Goal: Task Accomplishment & Management: Use online tool/utility

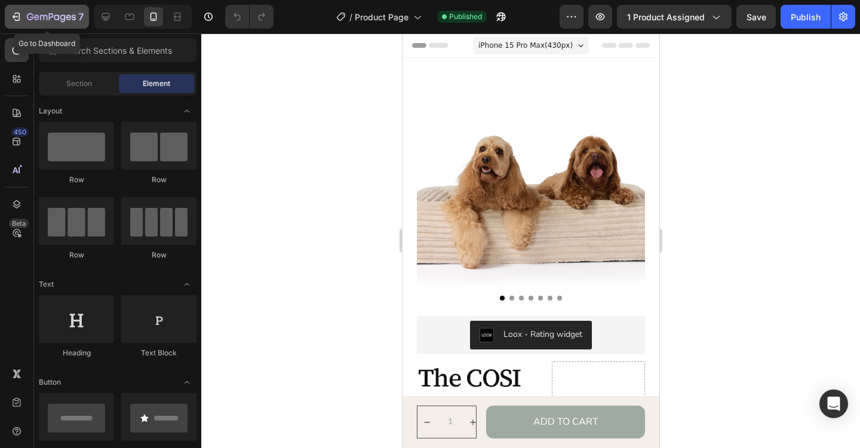
click at [44, 19] on icon "button" at bounding box center [43, 17] width 7 height 5
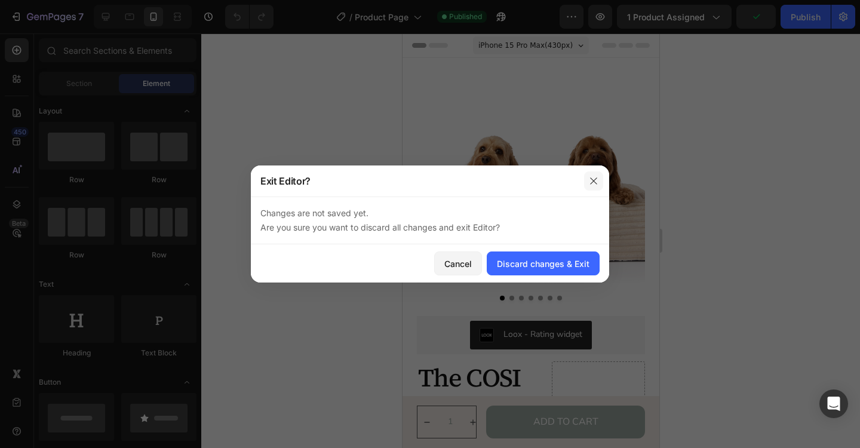
click at [599, 187] on button "button" at bounding box center [593, 180] width 19 height 19
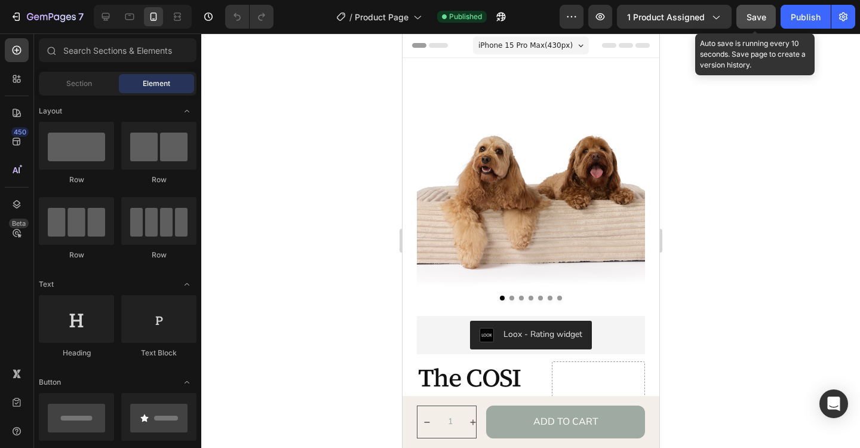
click at [759, 20] on span "Save" at bounding box center [757, 17] width 20 height 10
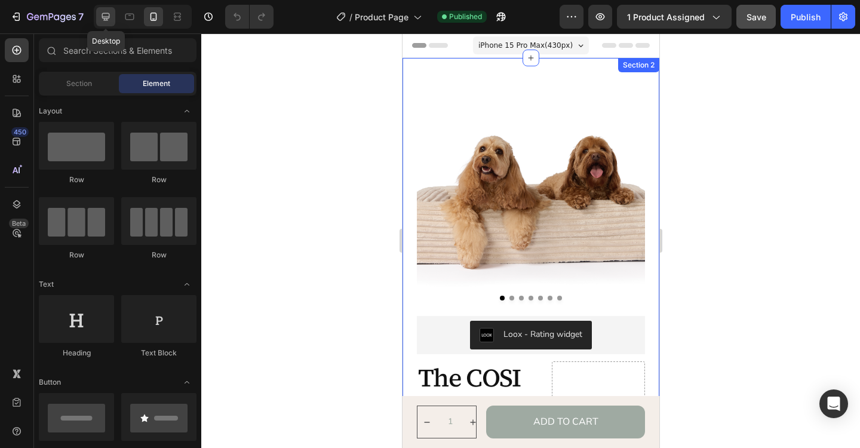
click at [111, 22] on icon at bounding box center [106, 17] width 12 height 12
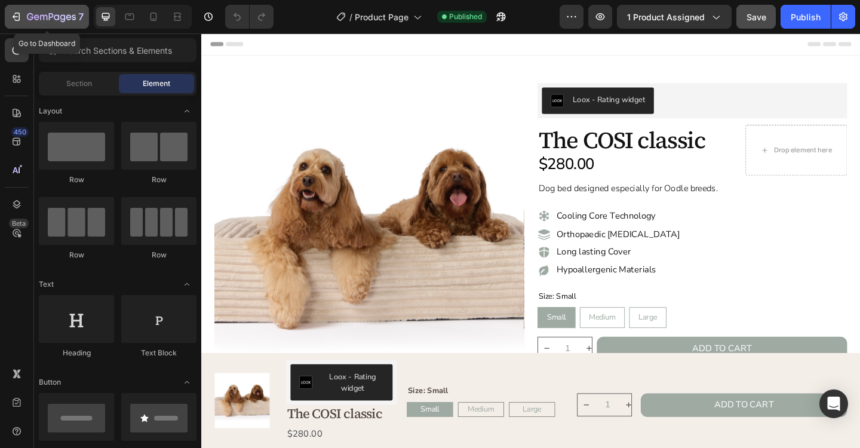
click at [56, 23] on div "7" at bounding box center [55, 17] width 57 height 14
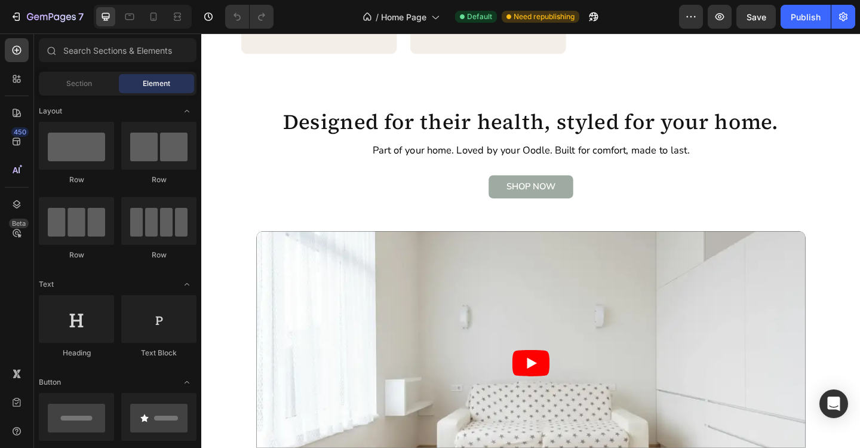
scroll to position [970, 0]
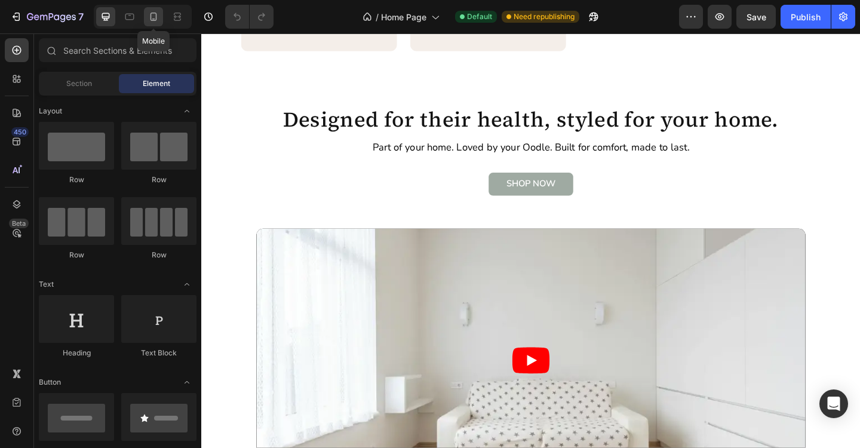
click at [156, 16] on icon at bounding box center [154, 17] width 7 height 8
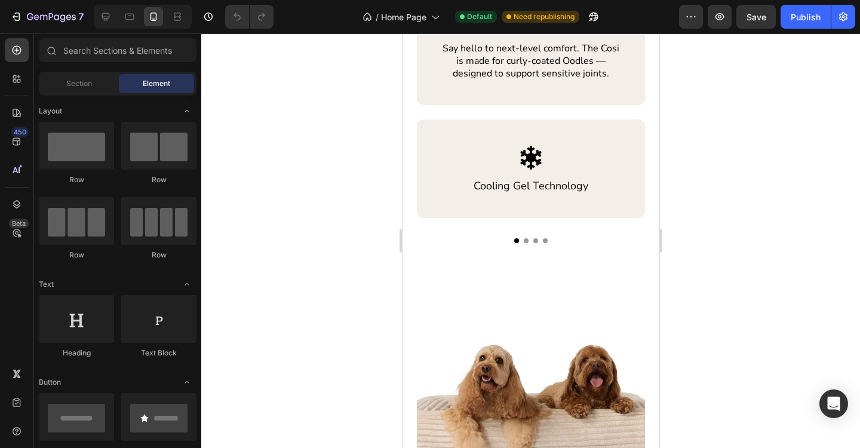
scroll to position [574, 0]
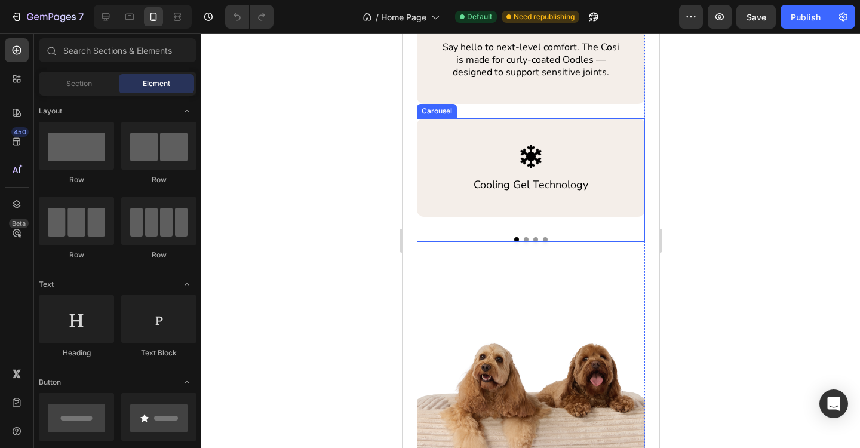
click at [526, 241] on button "Dot" at bounding box center [525, 239] width 5 height 5
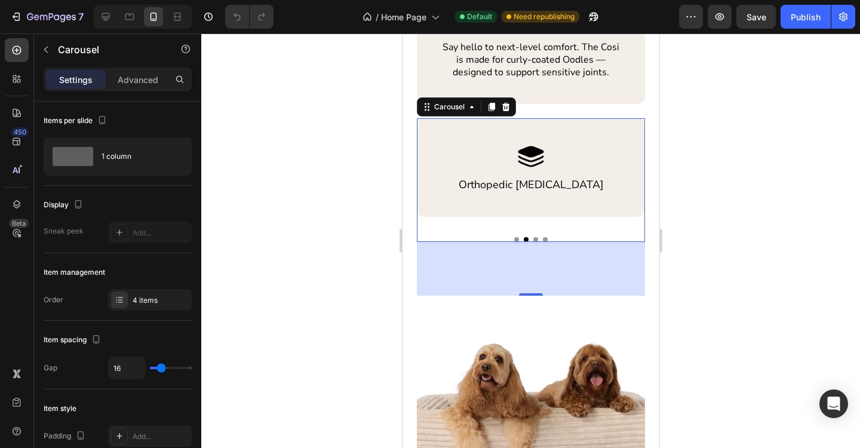
click at [535, 242] on div "90" at bounding box center [530, 269] width 228 height 54
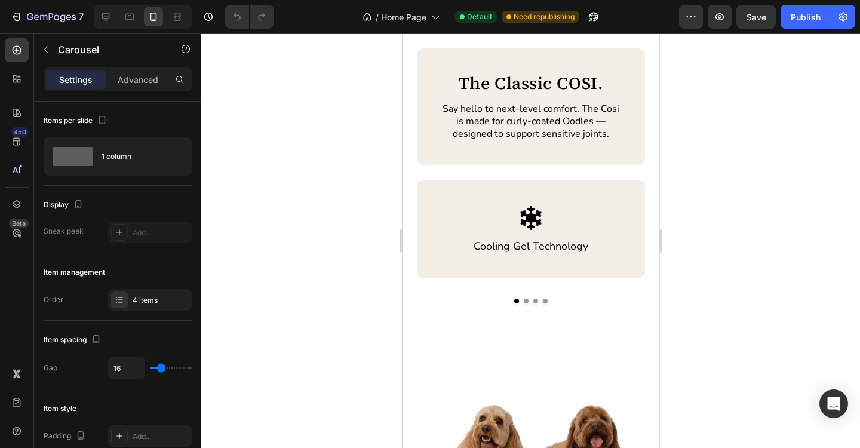
scroll to position [513, 0]
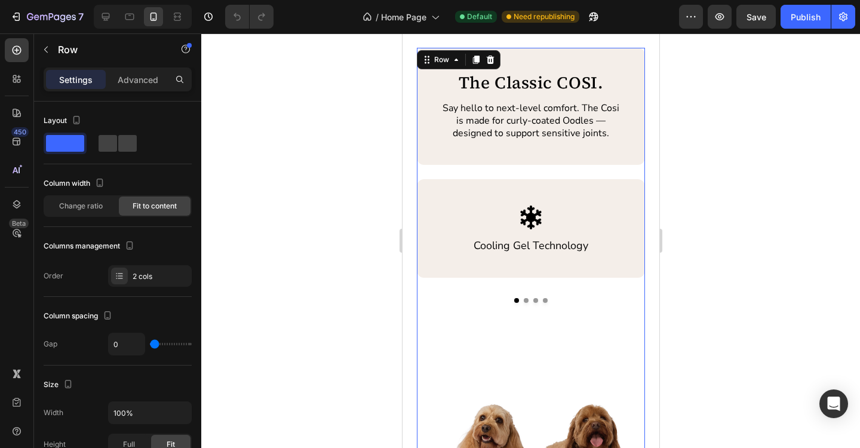
click at [525, 303] on div "Image Cooling Gel Technology Text Block Row Image Orthopedic [MEDICAL_DATA] Tex…" at bounding box center [530, 267] width 228 height 177
click at [525, 300] on button "Dot" at bounding box center [525, 300] width 5 height 5
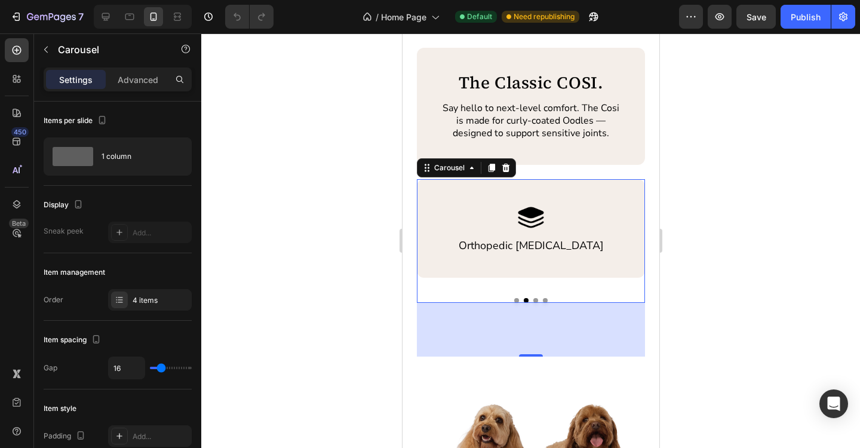
click at [535, 302] on button "Dot" at bounding box center [535, 300] width 5 height 5
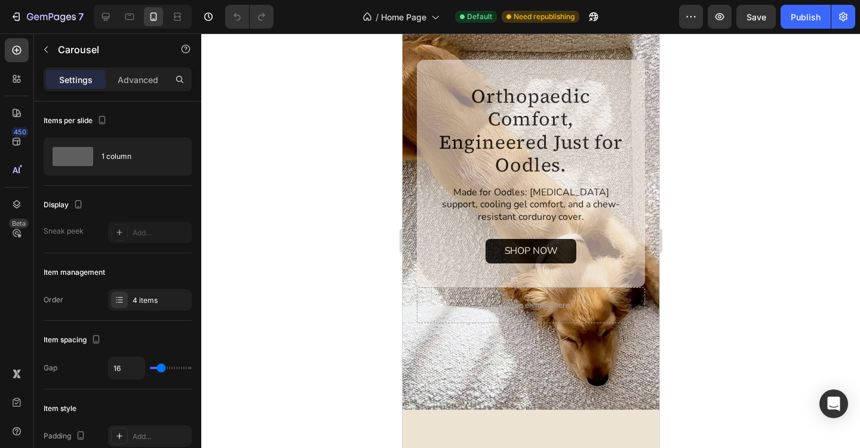
scroll to position [0, 0]
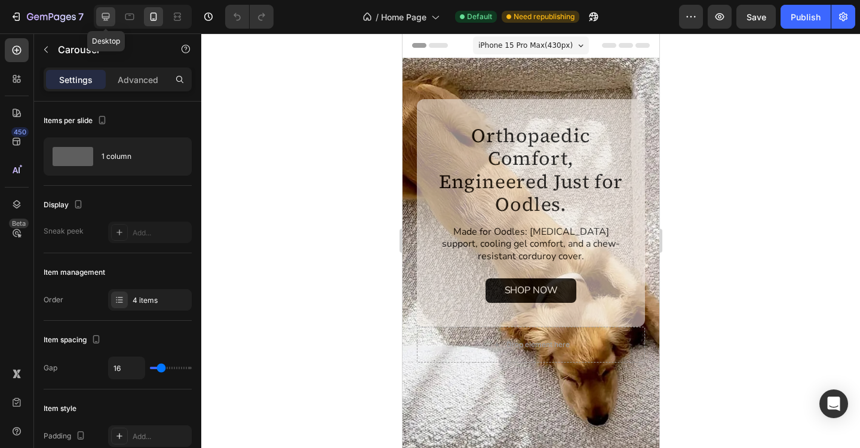
click at [108, 22] on icon at bounding box center [106, 17] width 12 height 12
